Goal: Navigation & Orientation: Understand site structure

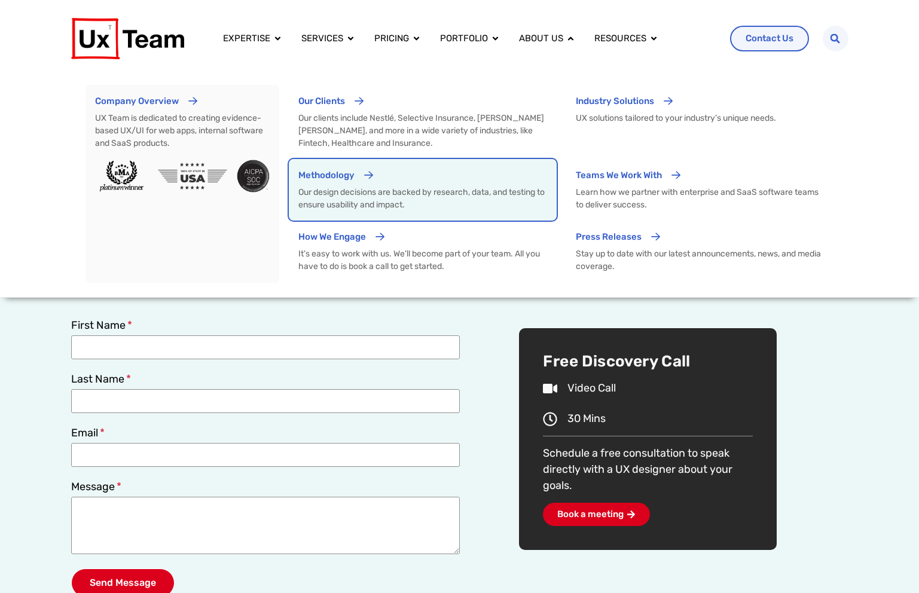
click at [345, 191] on p "Our design decisions are backed by research, data, and testing to ensure usabil…" at bounding box center [423, 198] width 249 height 25
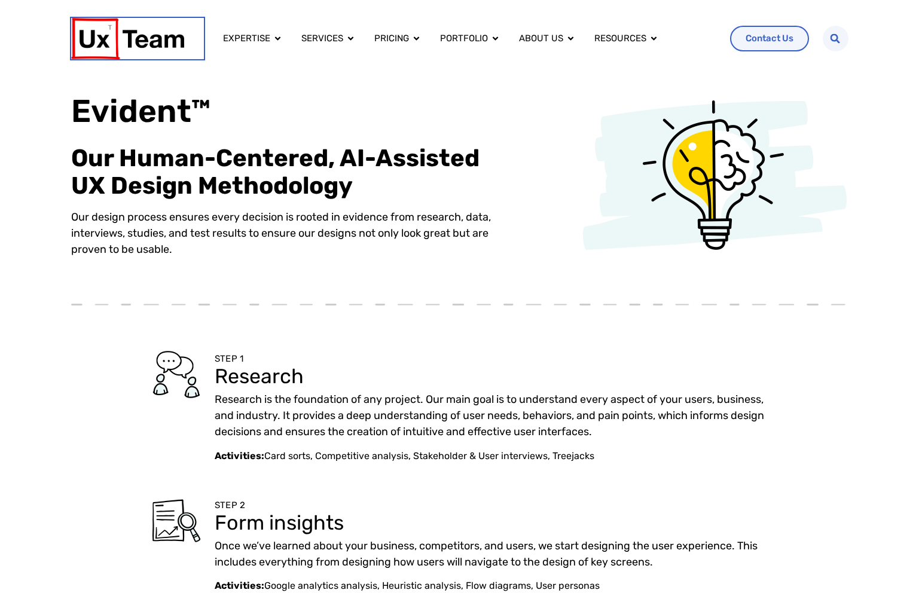
click at [138, 48] on img at bounding box center [127, 38] width 113 height 41
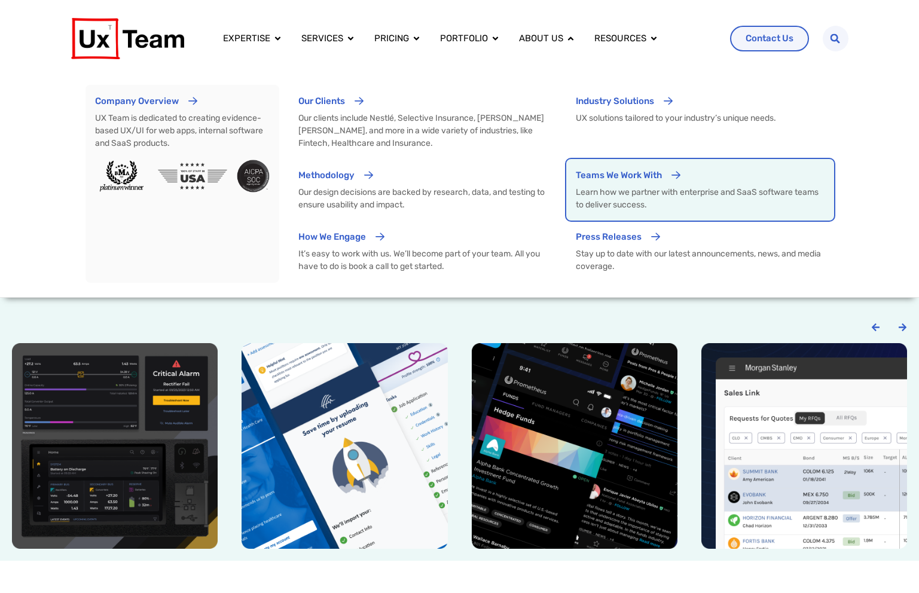
click at [617, 190] on div "Teams We Work With" at bounding box center [619, 180] width 86 height 22
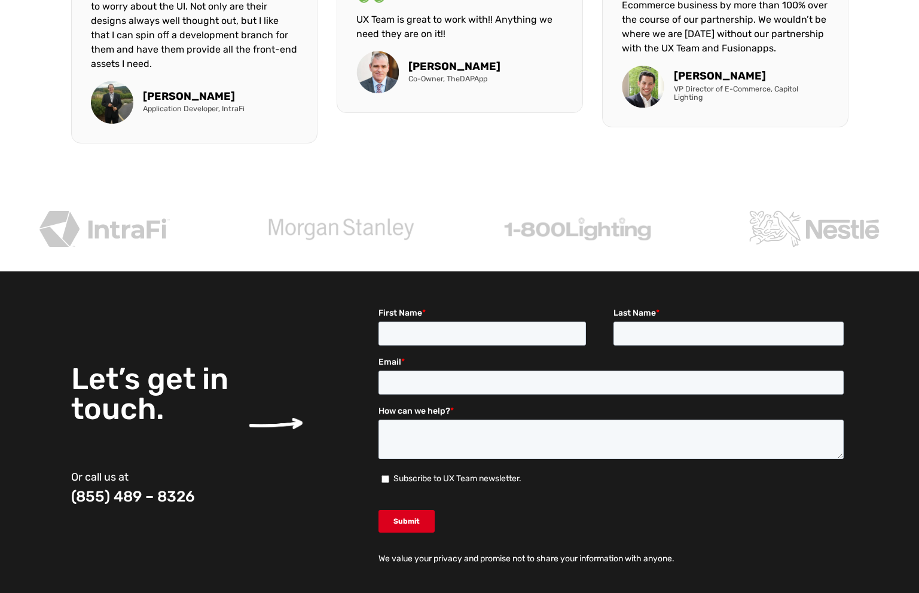
scroll to position [3565, 0]
